Goal: Transaction & Acquisition: Purchase product/service

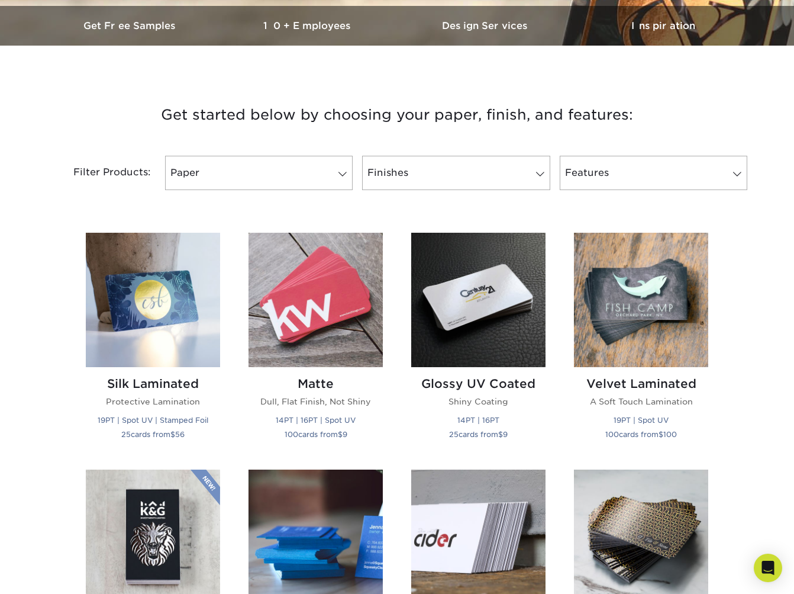
scroll to position [368, 0]
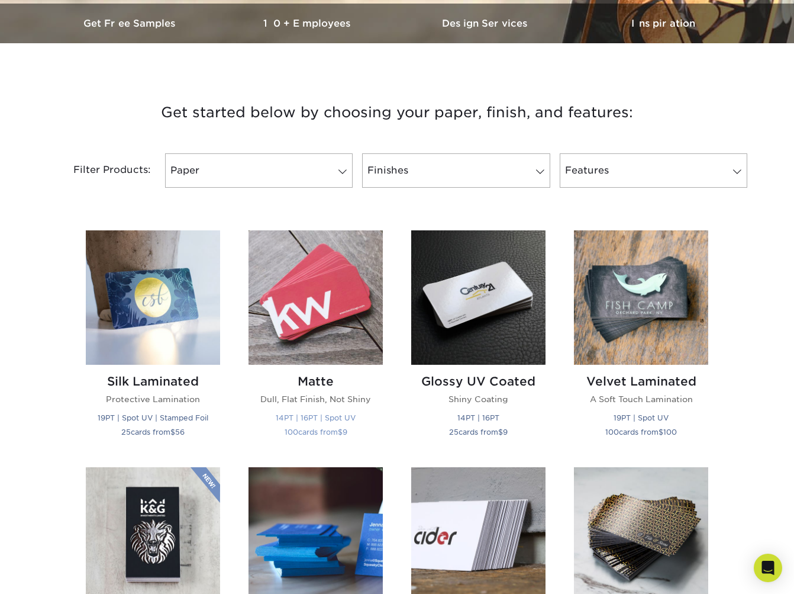
click at [319, 273] on img at bounding box center [316, 297] width 134 height 134
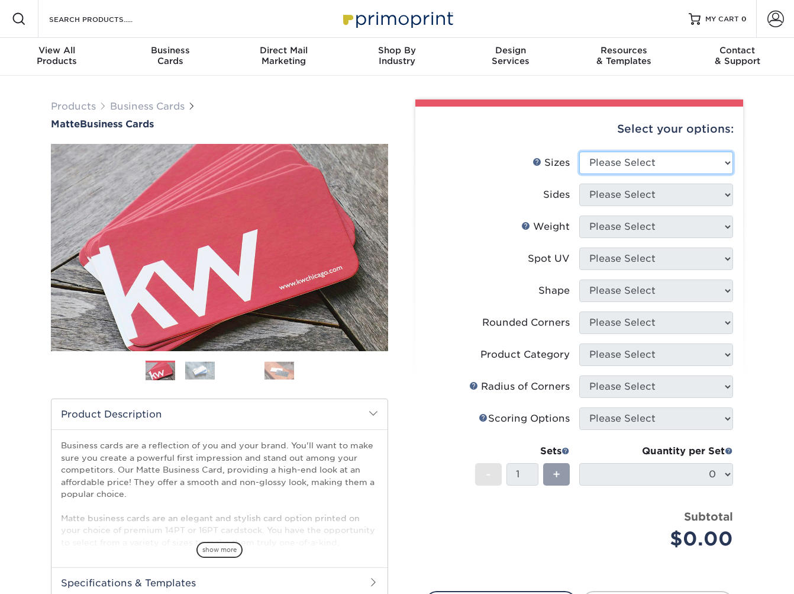
click at [665, 160] on select "Please Select 1.5" x 3.5" - Mini 1.75" x 3.5" - Mini 2" x 2" - Square 2" x 3" -…" at bounding box center [656, 162] width 154 height 22
